Goal: Information Seeking & Learning: Learn about a topic

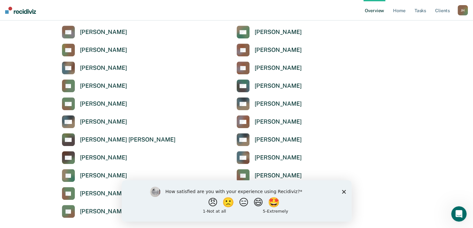
scroll to position [2651, 0]
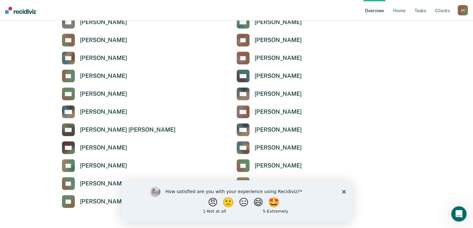
click at [344, 194] on icon "Close survey" at bounding box center [343, 192] width 4 height 4
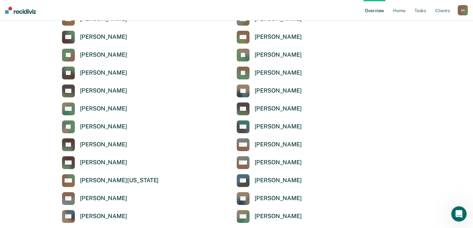
scroll to position [2298, 0]
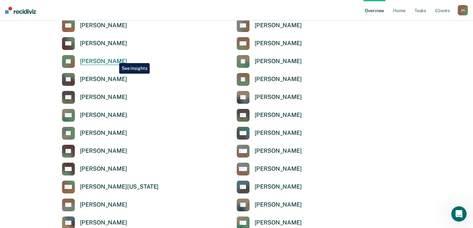
click at [114, 58] on div "[PERSON_NAME]" at bounding box center [103, 61] width 47 height 7
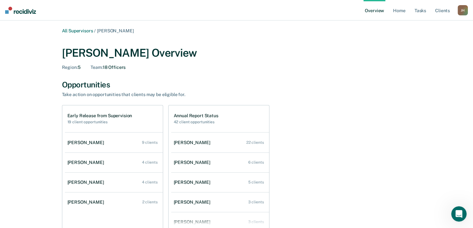
scroll to position [32, 0]
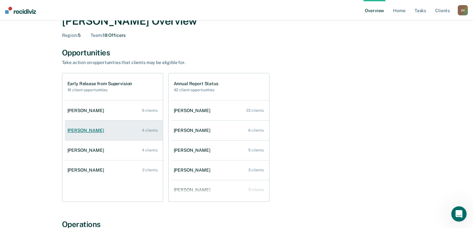
click at [108, 130] on link "[PERSON_NAME] 4 clients" at bounding box center [114, 131] width 98 height 18
click at [132, 133] on link "[PERSON_NAME] 4 clients" at bounding box center [114, 131] width 98 height 18
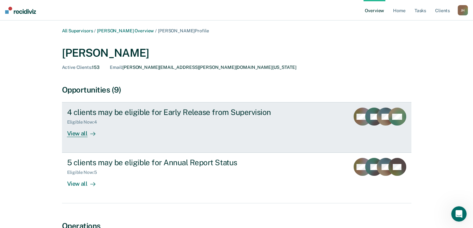
click at [93, 135] on icon at bounding box center [92, 134] width 5 height 5
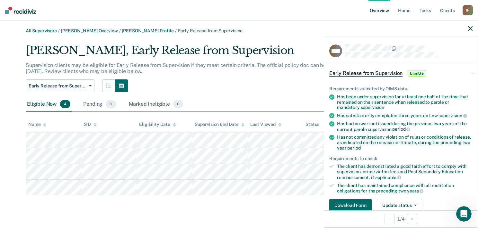
click at [472, 31] on div at bounding box center [400, 29] width 153 height 16
click at [471, 29] on icon "button" at bounding box center [470, 28] width 4 height 4
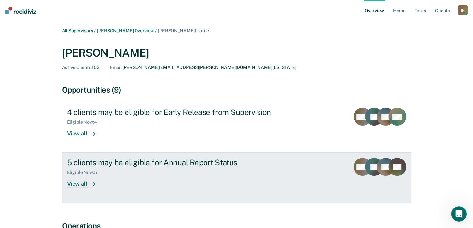
click at [83, 185] on div "View all" at bounding box center [85, 182] width 36 height 13
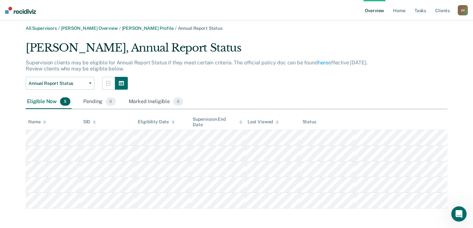
scroll to position [3, 0]
